Goal: Find specific page/section: Find specific page/section

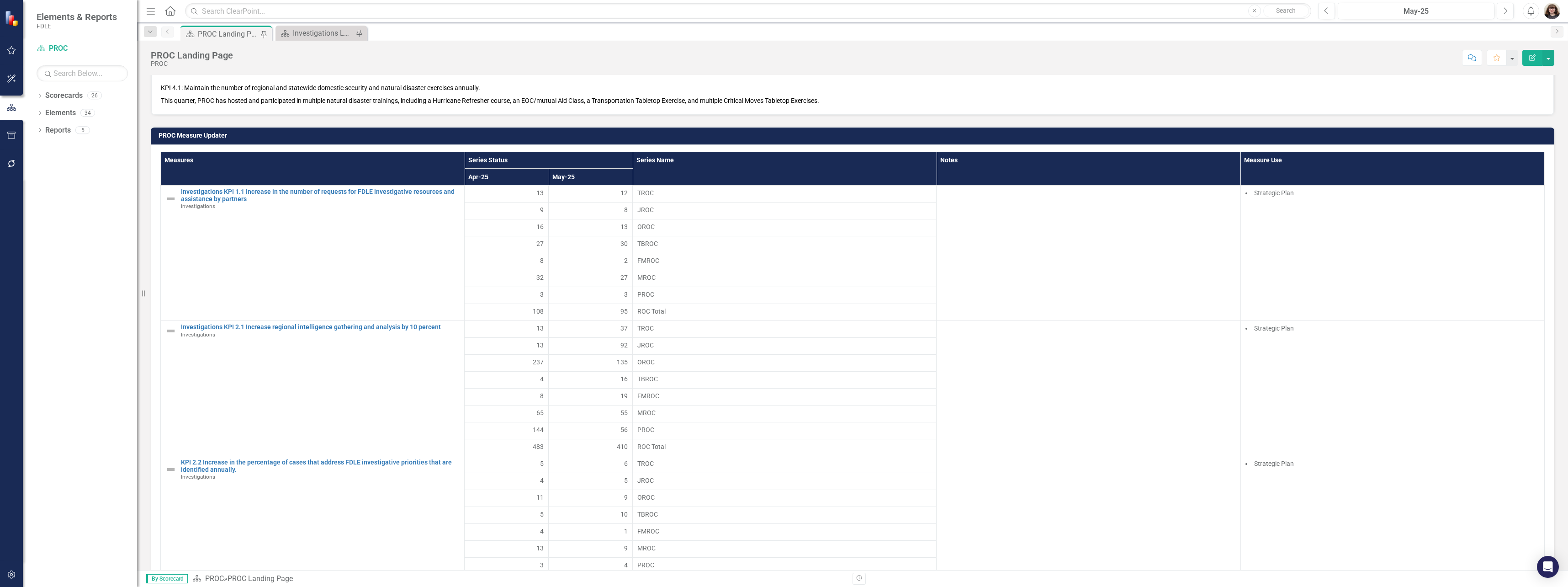
scroll to position [732, 0]
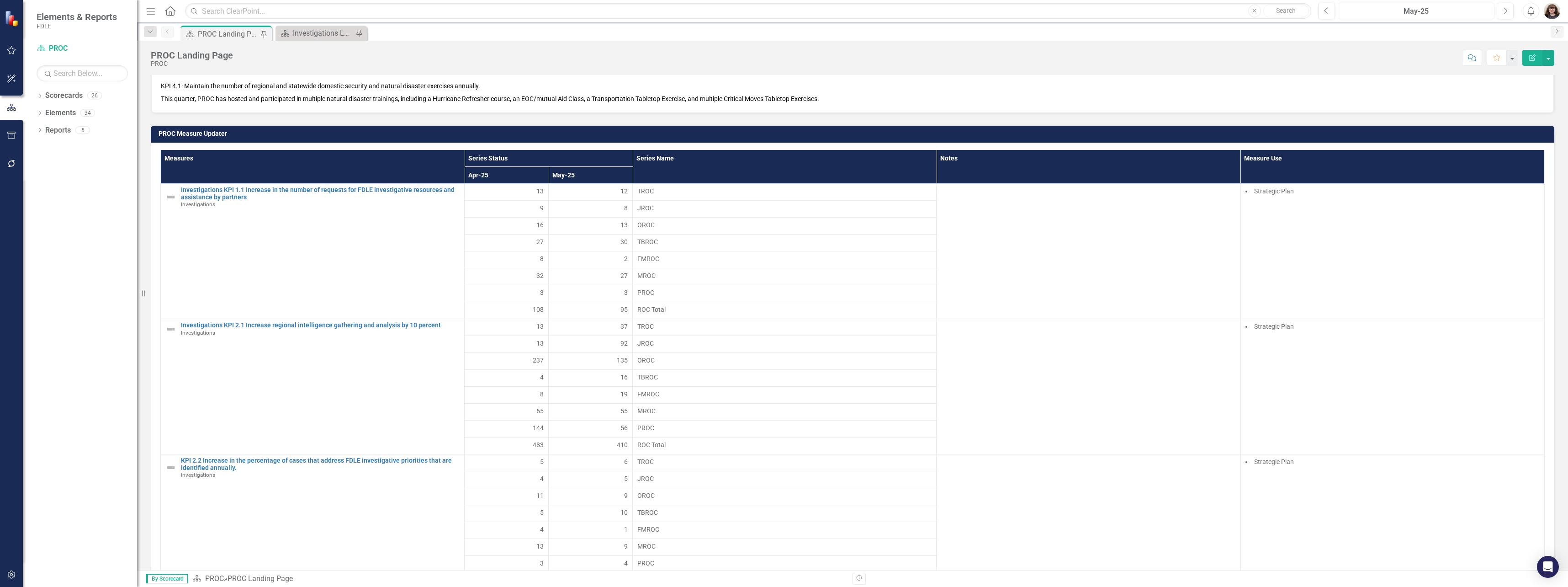
click at [1444, 9] on div "May-25" at bounding box center [1416, 12] width 151 height 11
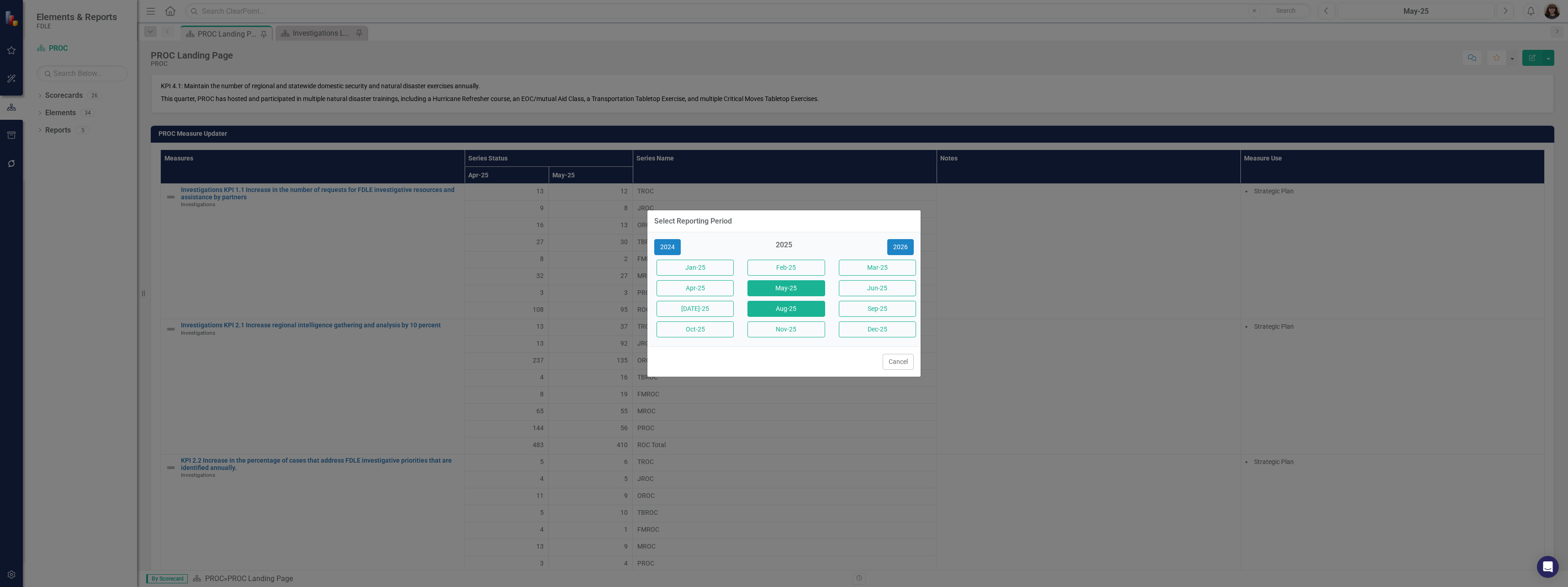
click at [804, 308] on button "Aug-25" at bounding box center [786, 309] width 78 height 16
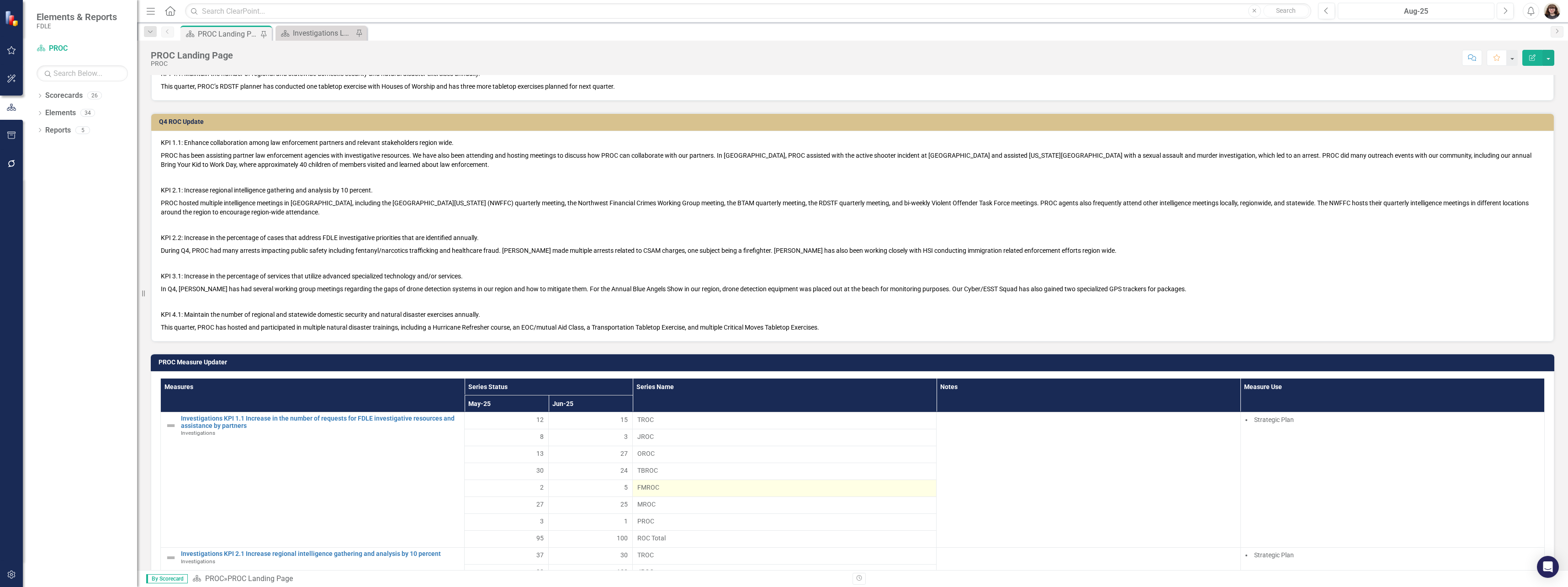
scroll to position [686, 0]
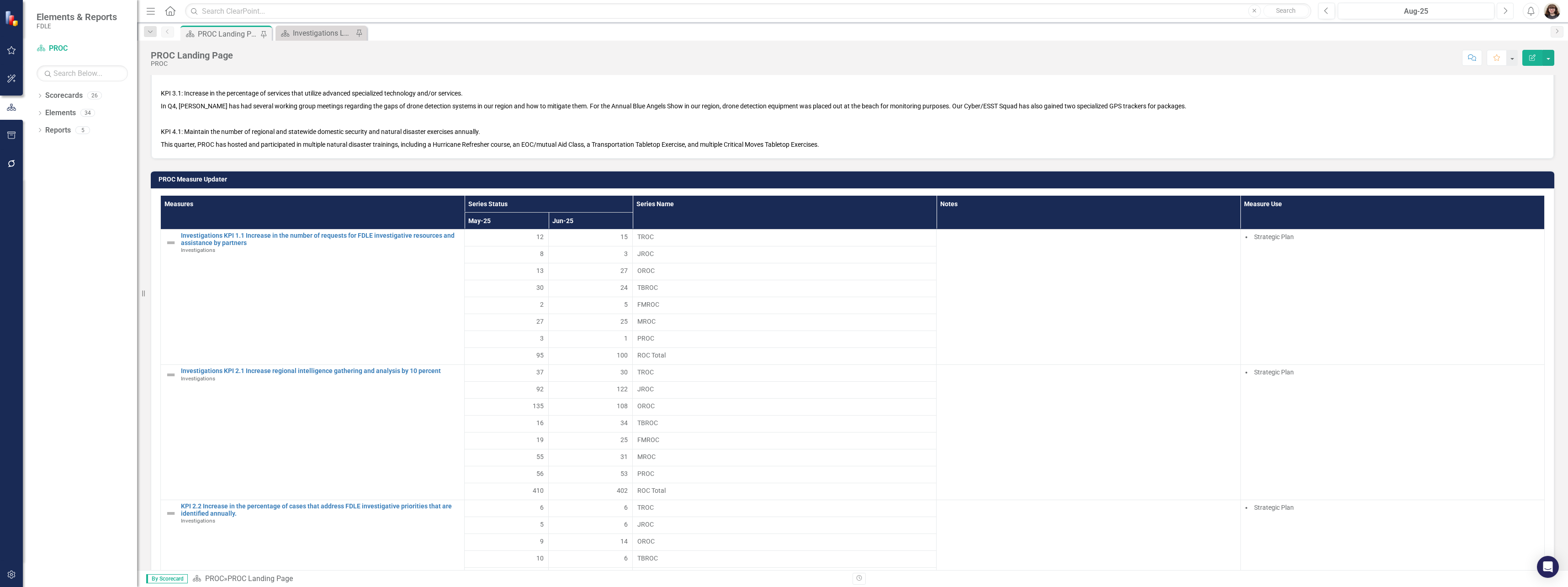
click at [1506, 12] on icon "Next" at bounding box center [1506, 11] width 5 height 8
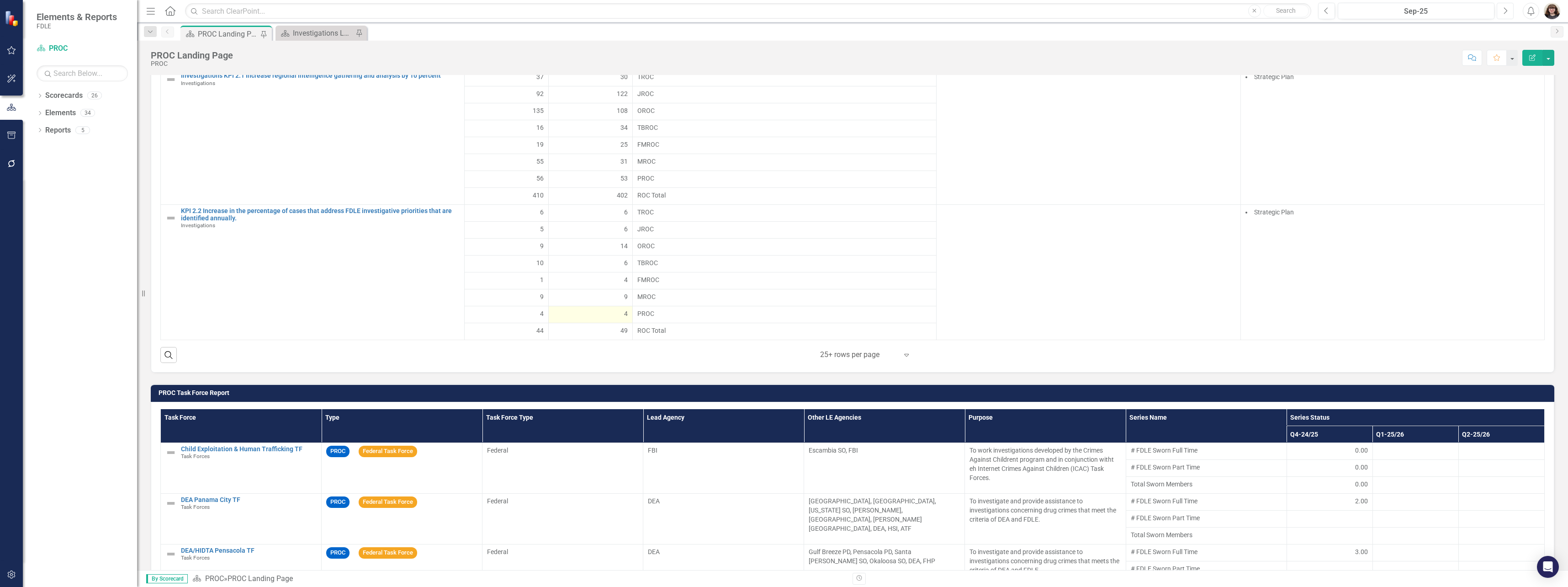
scroll to position [707, 0]
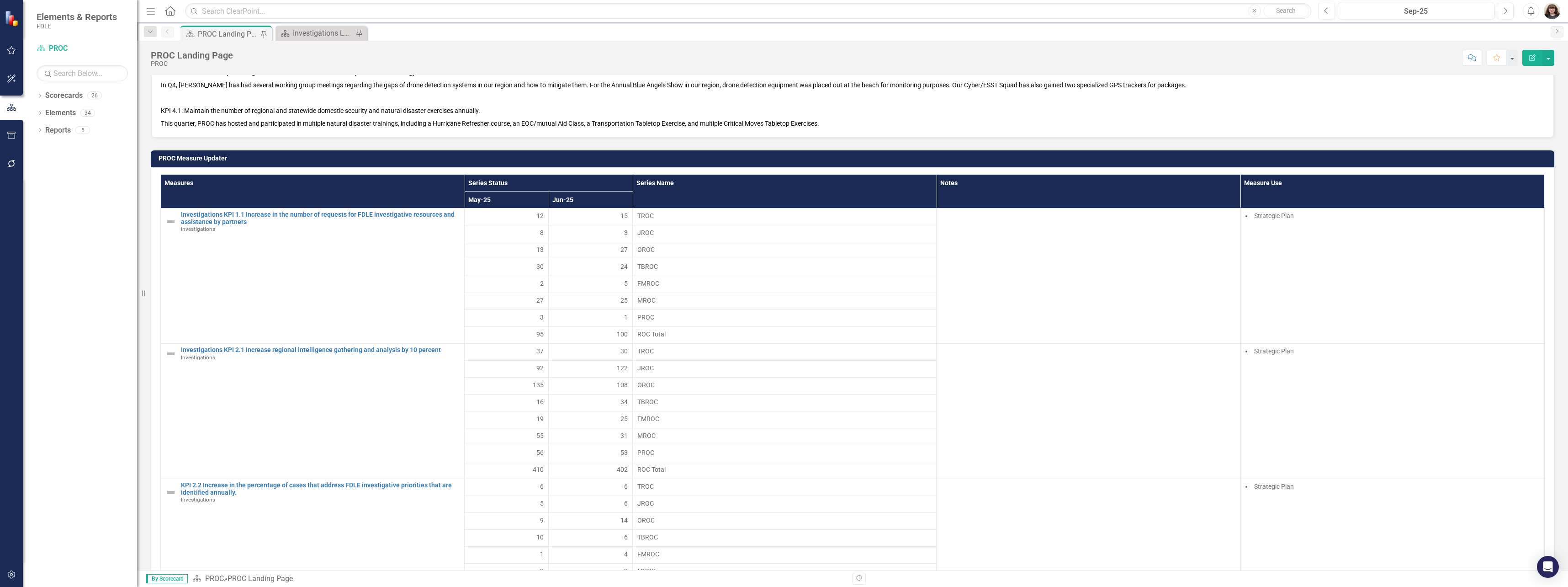
click at [583, 197] on th "Jun-25" at bounding box center [591, 200] width 84 height 17
click at [1355, 19] on button "Sep-25" at bounding box center [1416, 11] width 157 height 16
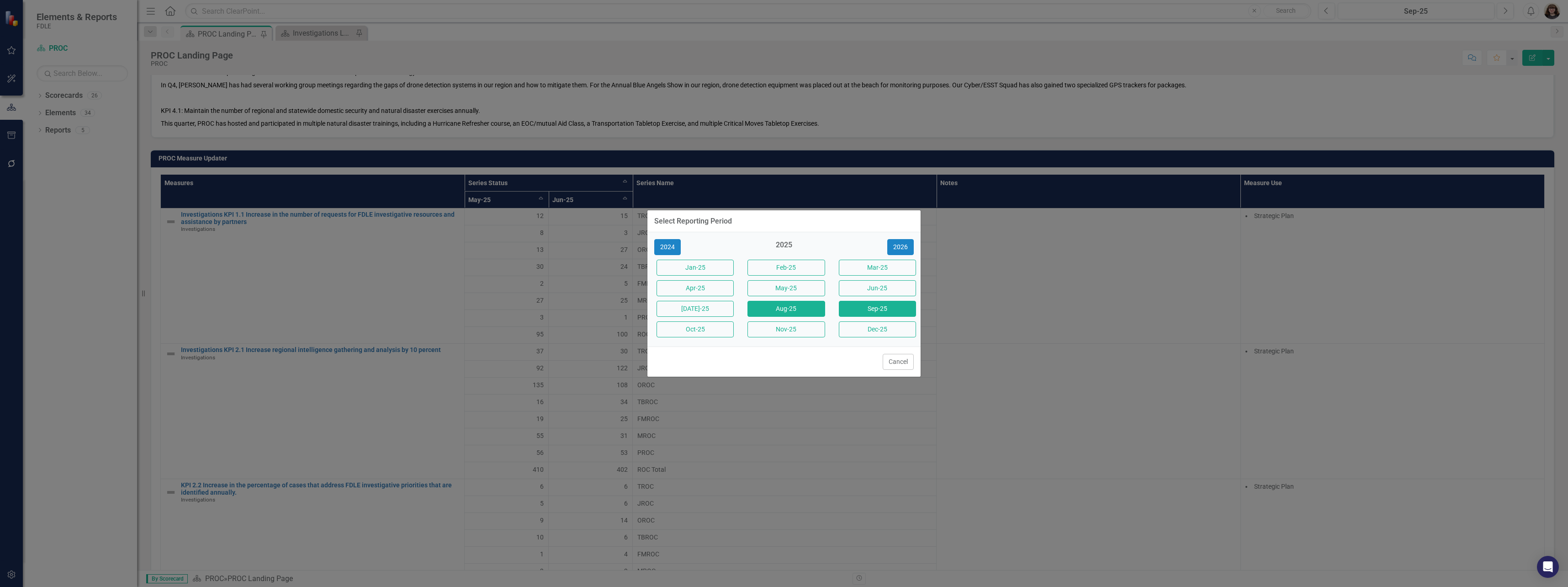
click at [804, 305] on button "Aug-25" at bounding box center [786, 309] width 78 height 16
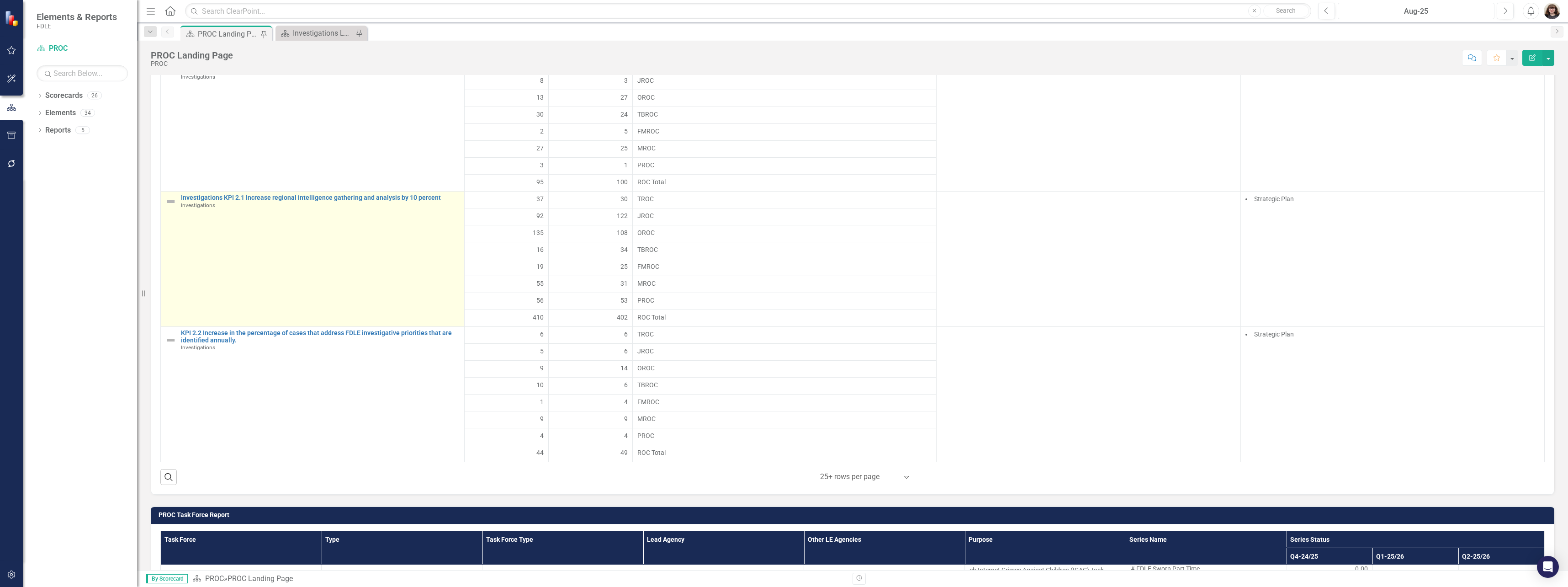
scroll to position [631, 0]
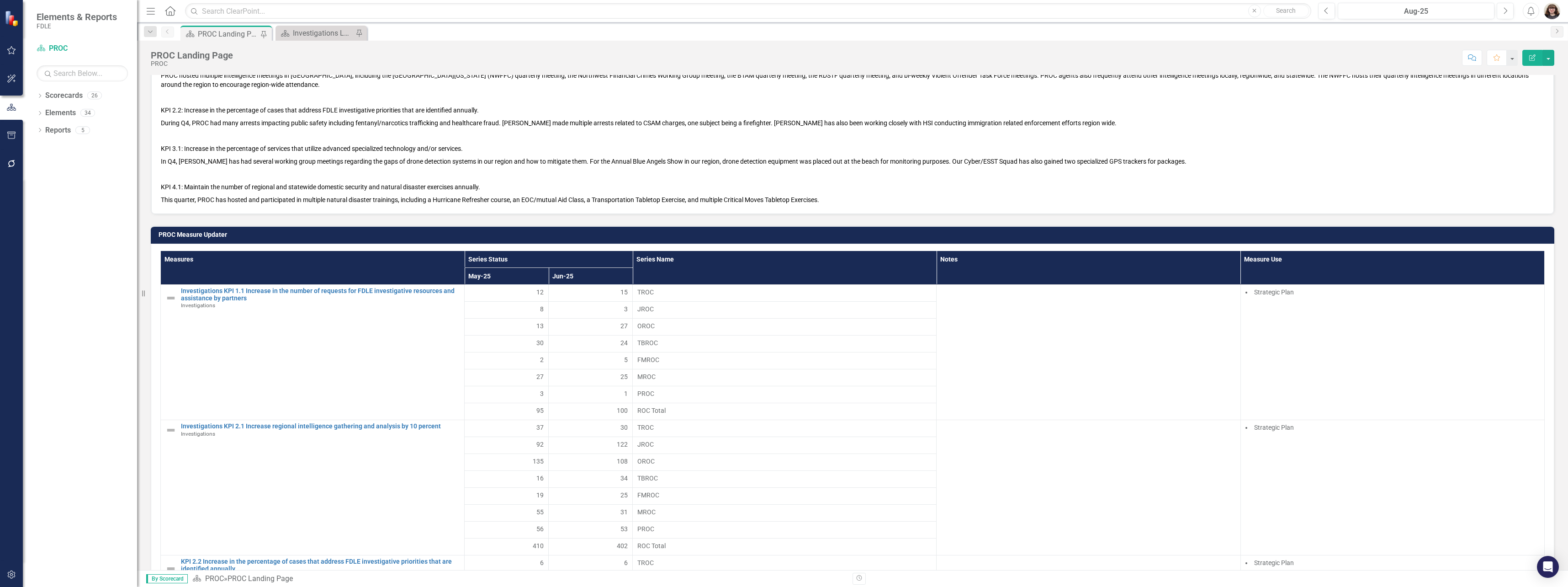
click at [597, 260] on th "Series Status" at bounding box center [548, 259] width 168 height 17
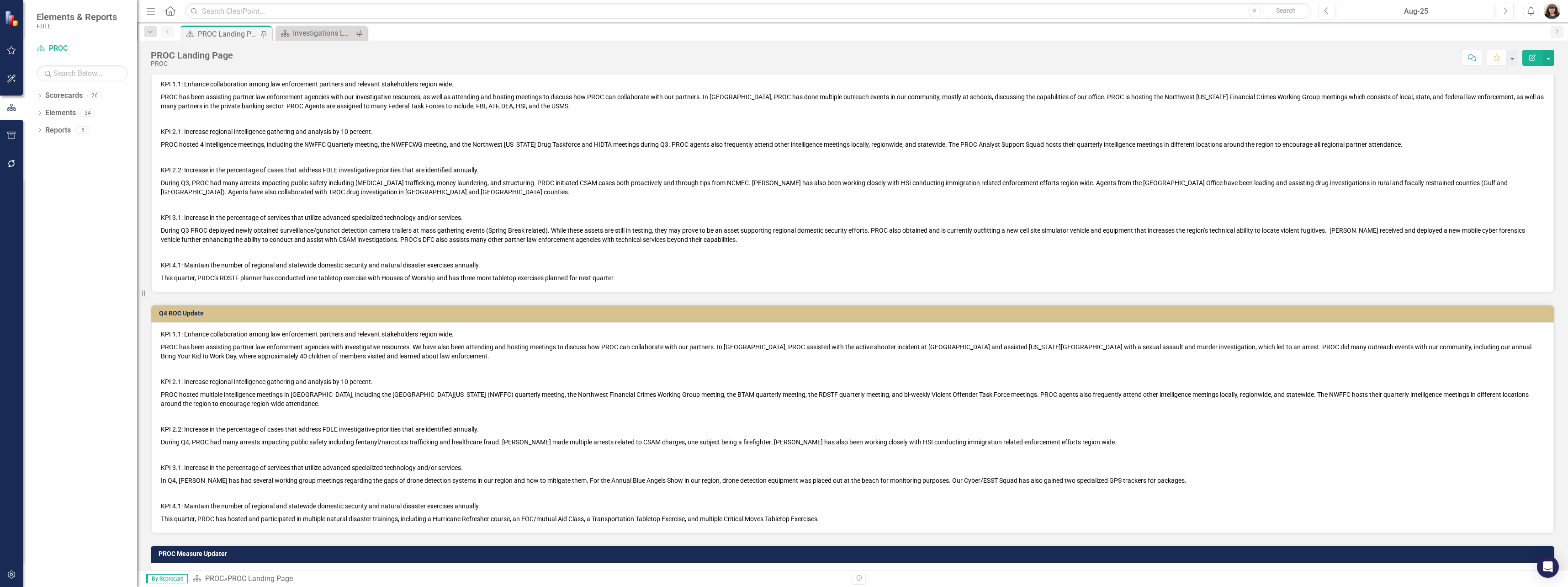
scroll to position [310, 0]
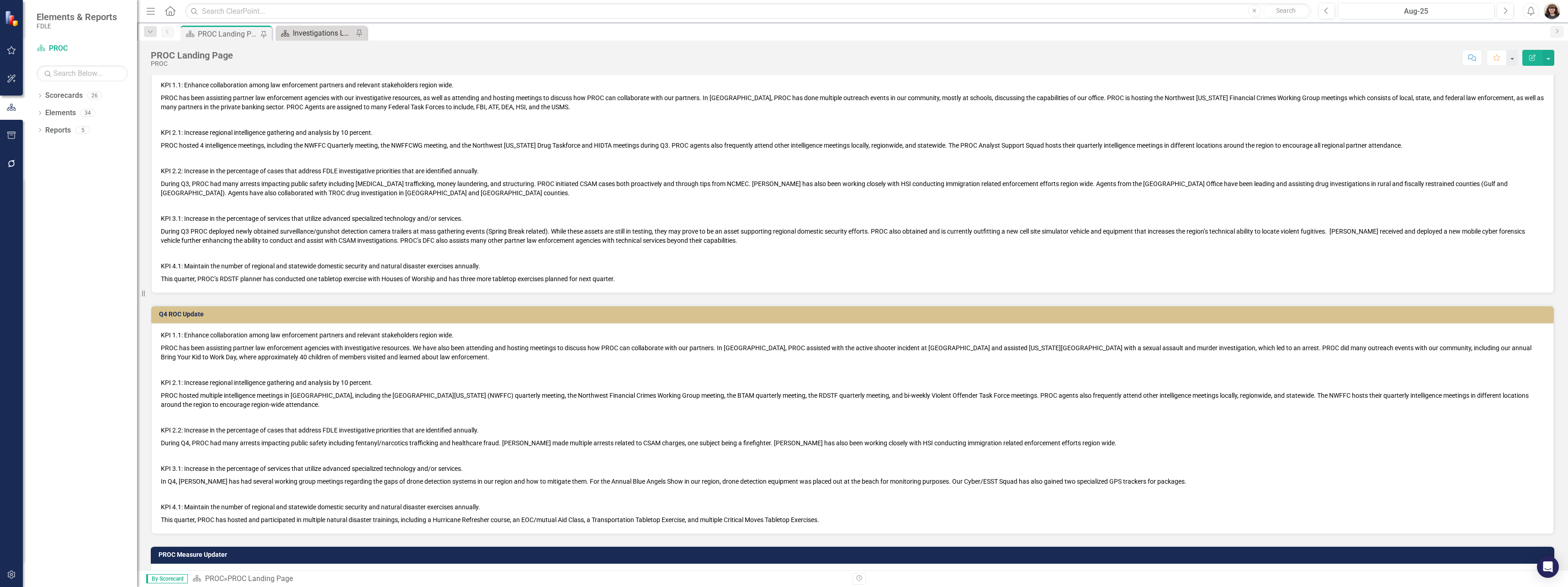
click at [302, 35] on div "Investigations Landing Page" at bounding box center [324, 33] width 61 height 12
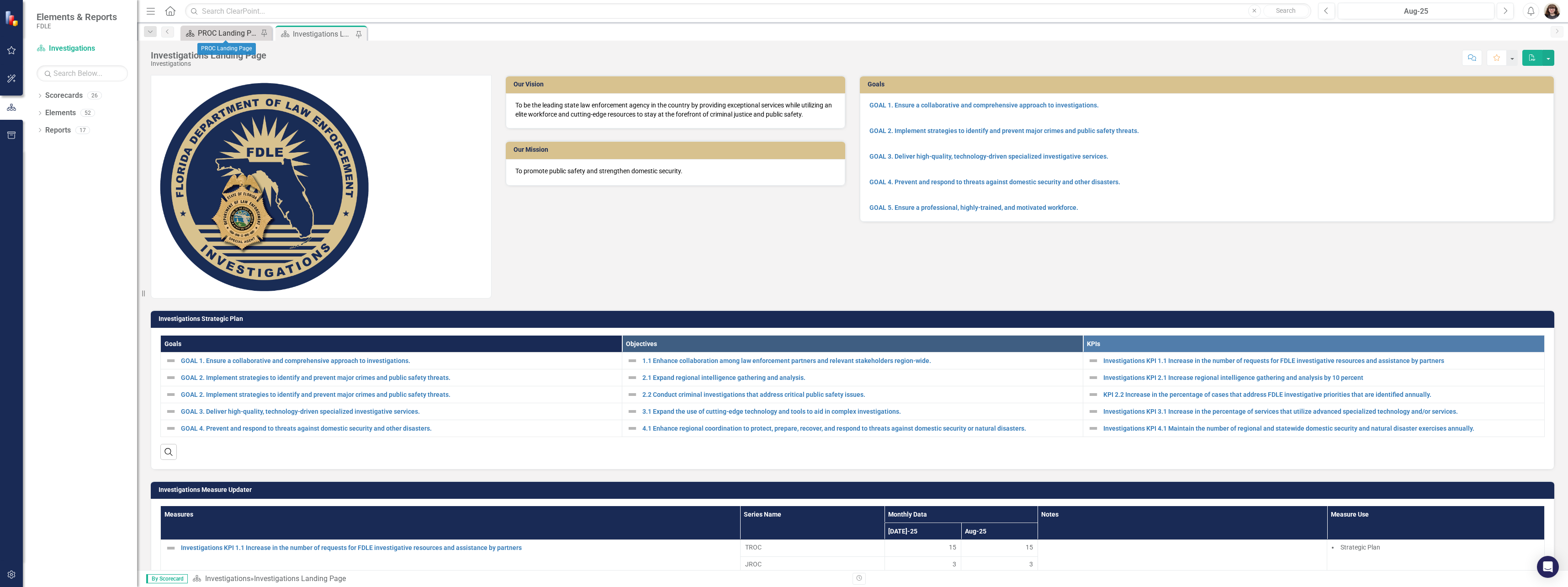
click at [212, 35] on div "PROC Landing Page" at bounding box center [228, 33] width 61 height 12
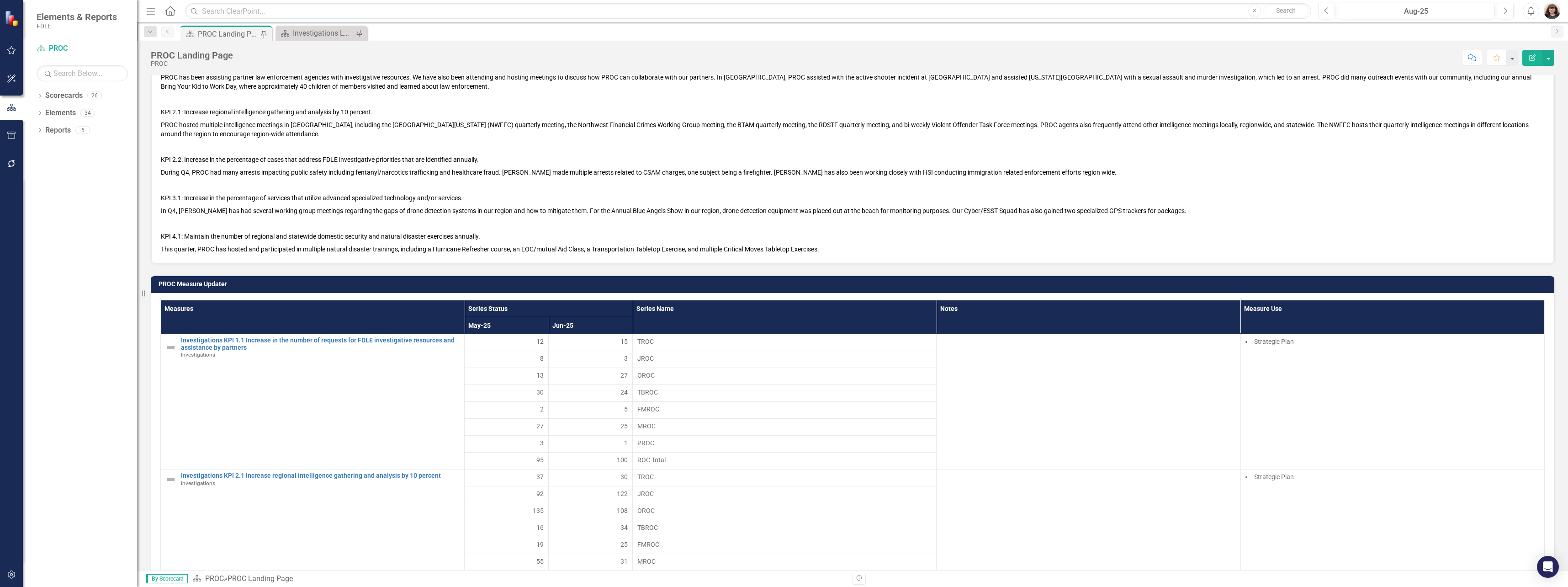
scroll to position [594, 0]
